Goal: Navigation & Orientation: Find specific page/section

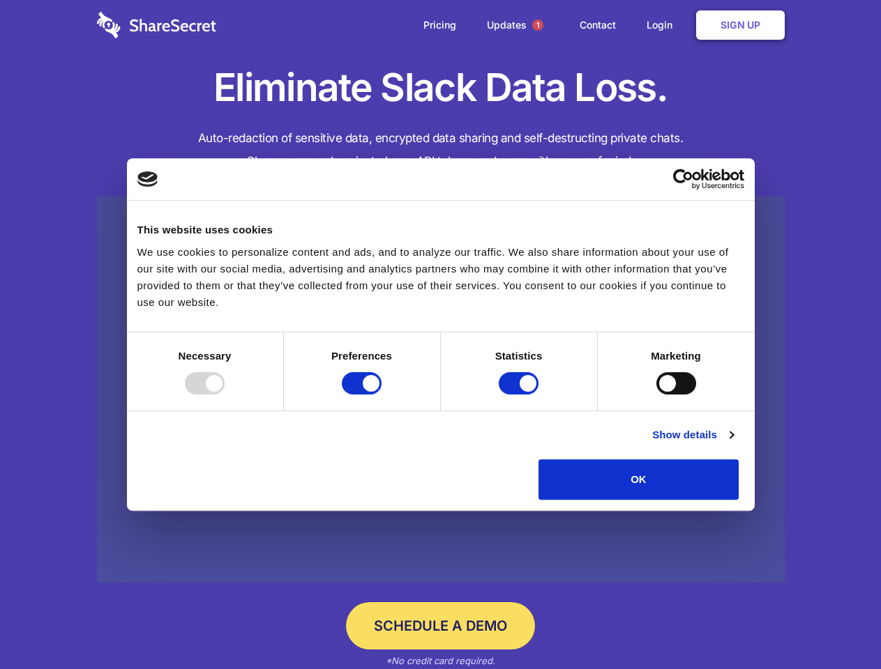
click at [224, 395] on div at bounding box center [205, 383] width 40 height 22
click at [381, 395] on input "Preferences" at bounding box center [362, 383] width 40 height 22
checkbox input "false"
click at [520, 395] on input "Statistics" at bounding box center [518, 383] width 40 height 22
checkbox input "false"
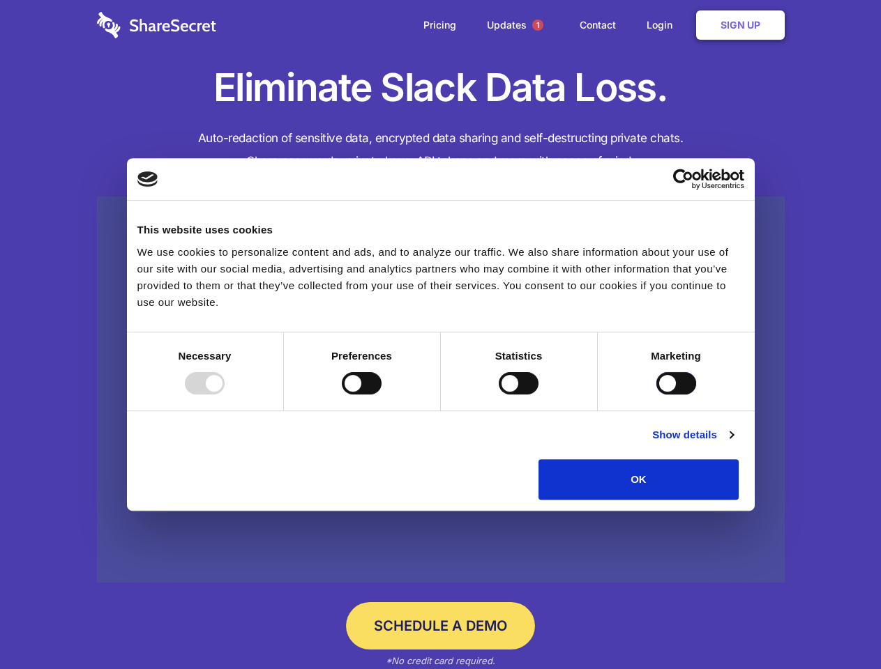
click at [656, 395] on input "Marketing" at bounding box center [676, 383] width 40 height 22
checkbox input "true"
click at [733, 443] on link "Show details" at bounding box center [692, 435] width 81 height 17
click at [0, 0] on li "Necessary 7 Necessary cookies help make a website usable by enabling basic func…" at bounding box center [0, 0] width 0 height 0
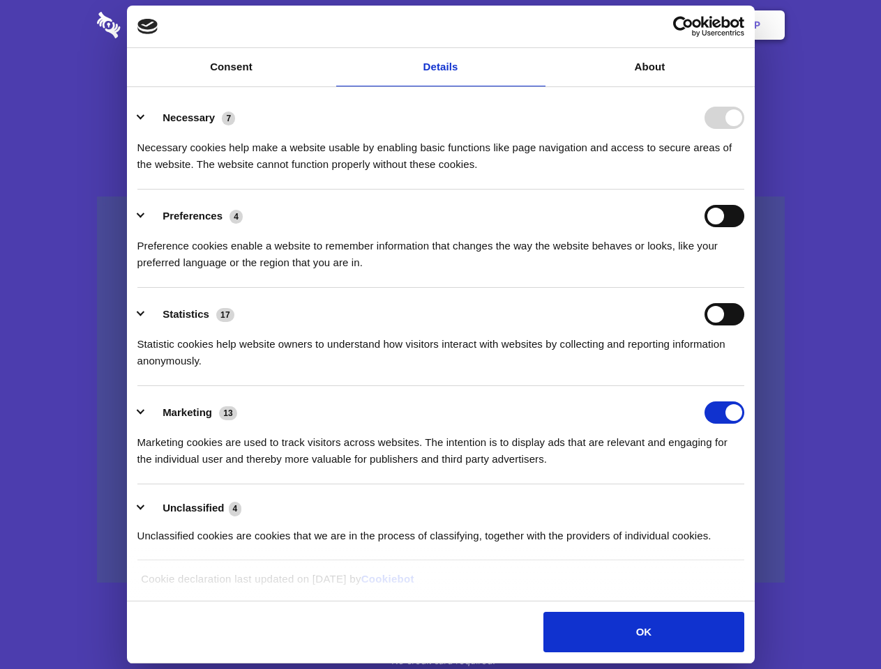
click at [537, 25] on span "1" at bounding box center [537, 25] width 11 height 11
